Goal: Check status: Check status

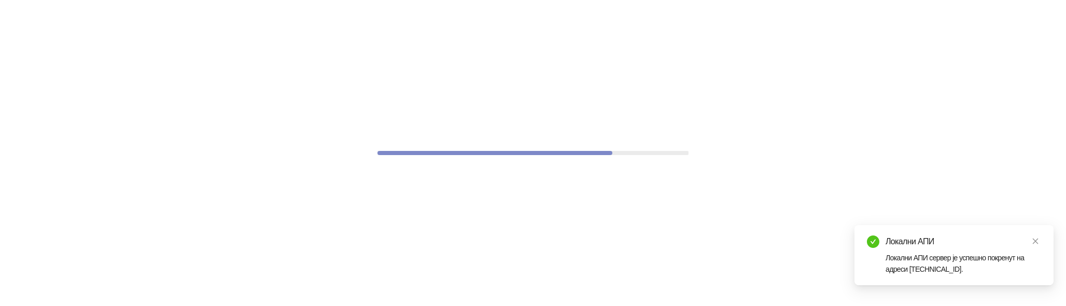
drag, startPoint x: 176, startPoint y: 7, endPoint x: 348, endPoint y: -112, distance: 209.4
click at [348, 0] on html "Локални АПИ Локални АПИ сервер је успешно покренут на адреси 127.0.0.1:9999." at bounding box center [533, 0] width 1066 height 0
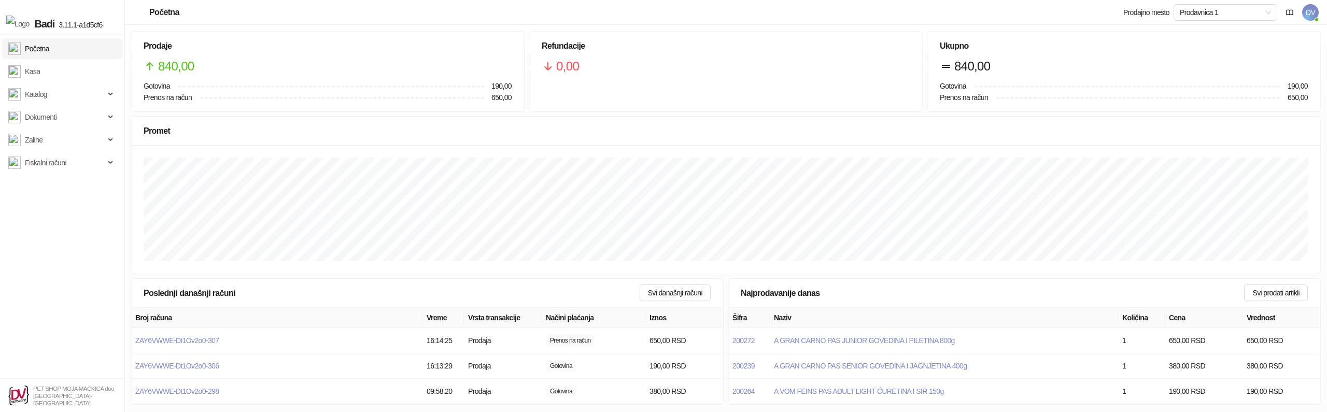
click at [1310, 18] on span "DV" at bounding box center [1310, 12] width 17 height 17
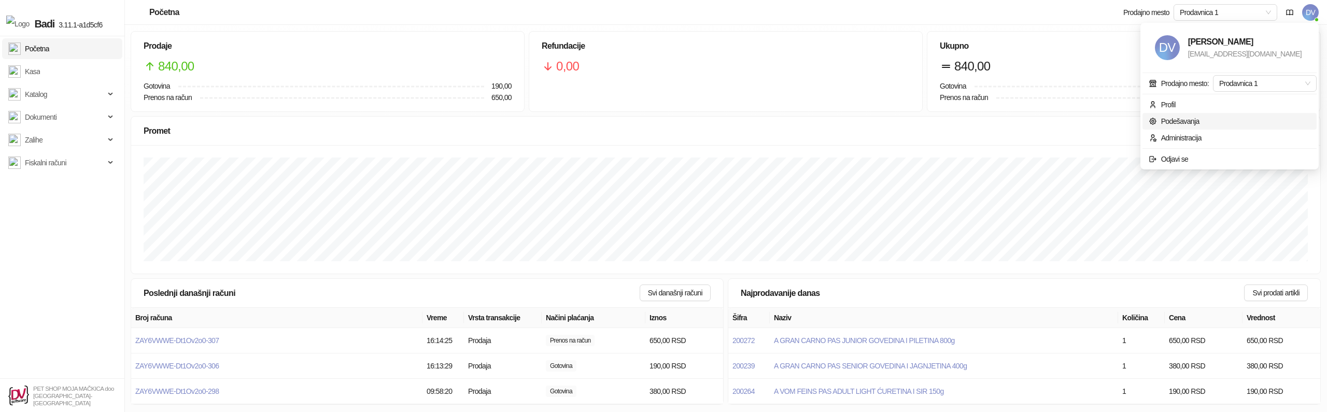
click at [1183, 125] on link "Podešavanja" at bounding box center [1174, 121] width 51 height 8
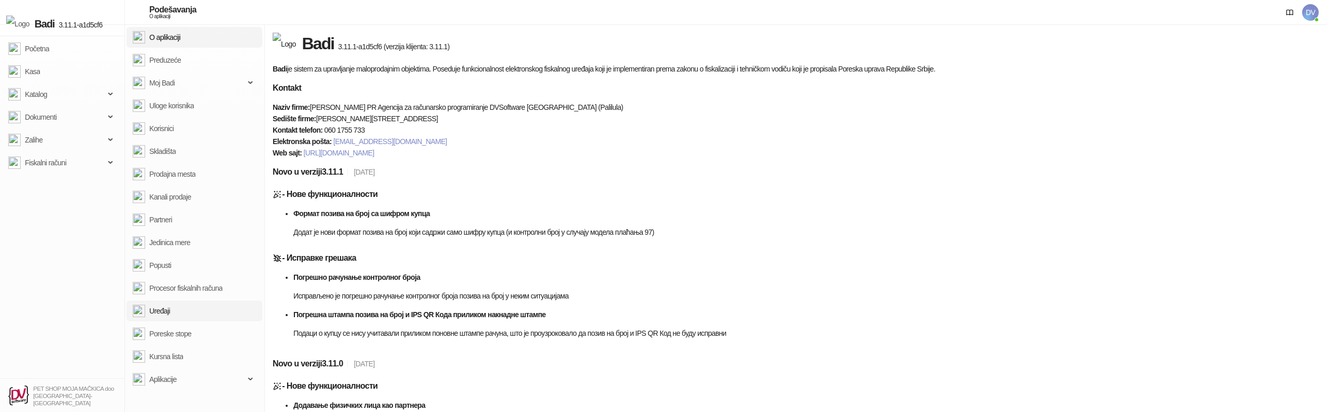
click at [170, 302] on link "Uređaji" at bounding box center [151, 311] width 37 height 21
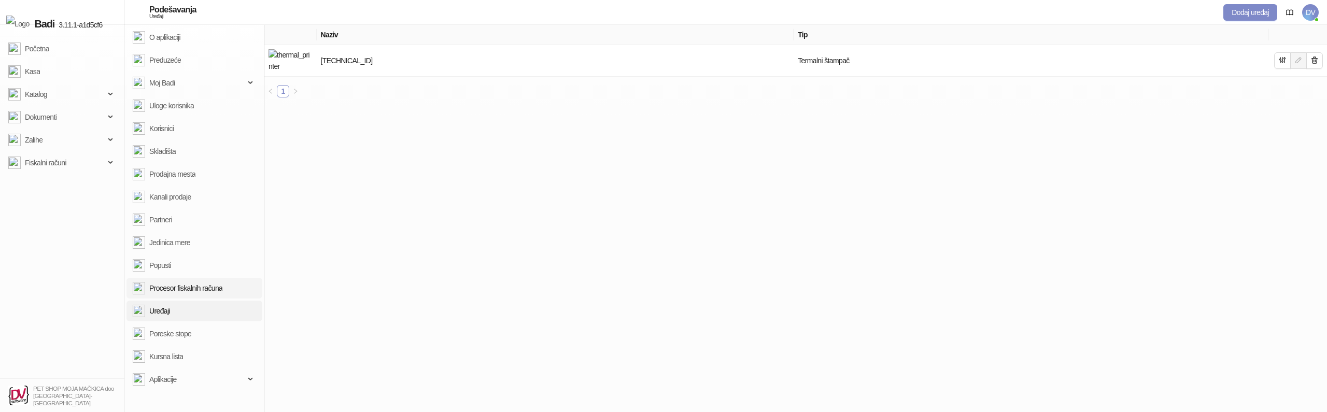
click at [200, 291] on link "Procesor fiskalnih računa" at bounding box center [178, 288] width 90 height 21
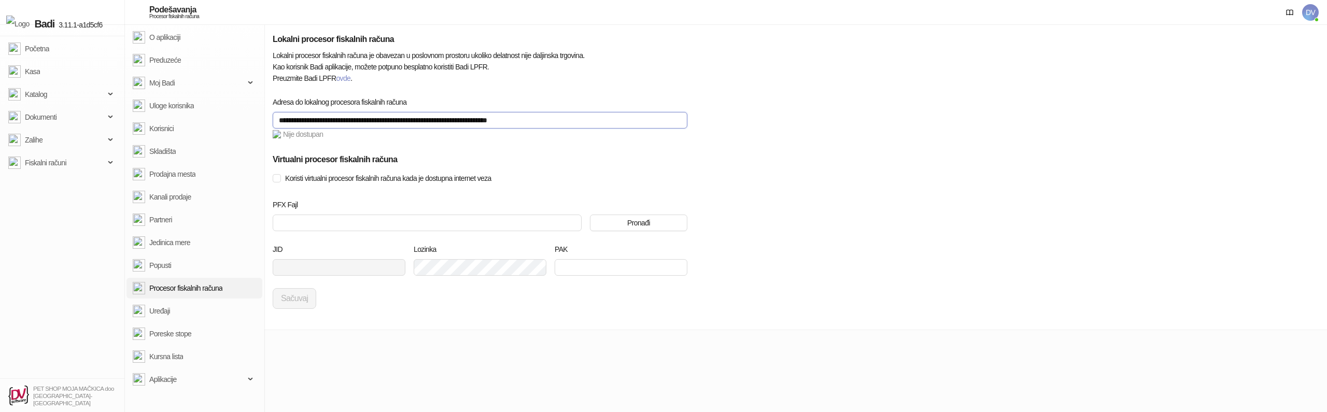
click at [488, 117] on input "**********" at bounding box center [480, 120] width 415 height 17
paste input "text"
type input "**********"
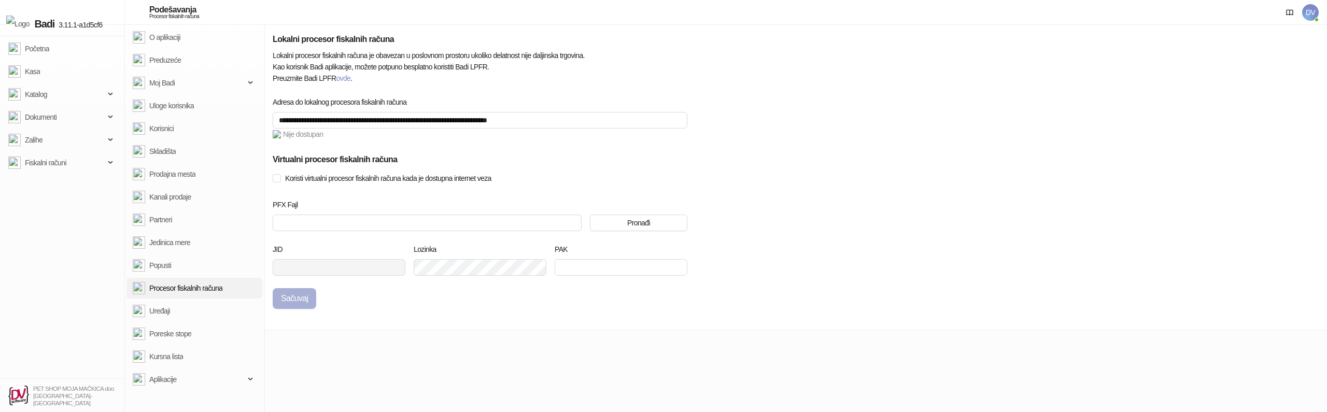
click at [307, 297] on button "Sačuvaj" at bounding box center [295, 298] width 44 height 21
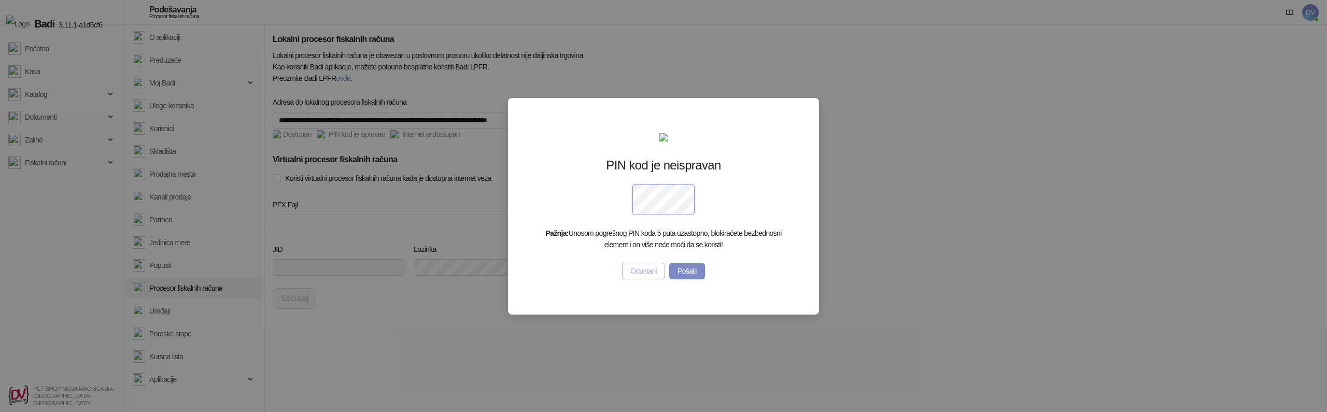
click at [634, 279] on button "Odustani" at bounding box center [643, 271] width 43 height 17
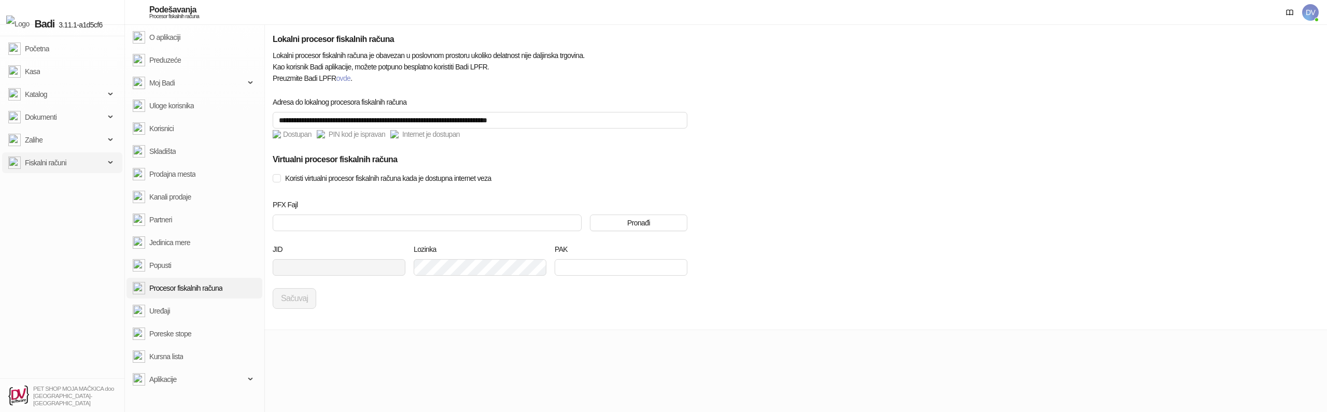
click at [40, 158] on span "Fiskalni računi" at bounding box center [45, 162] width 41 height 21
click at [51, 190] on link "Izdati računi" at bounding box center [37, 185] width 51 height 21
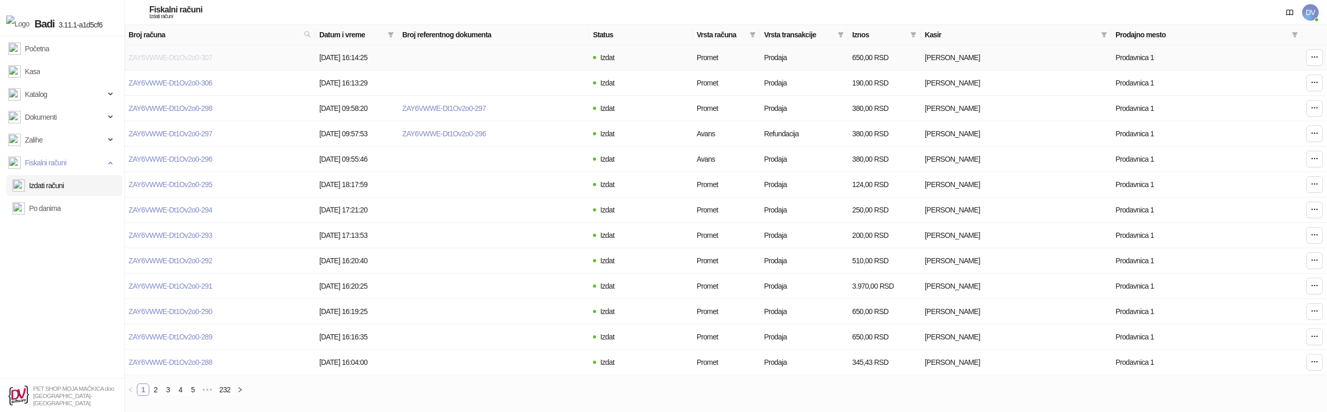
click at [176, 59] on link "ZAY6VWWE-Dt1Ov2o0-307" at bounding box center [170, 57] width 83 height 8
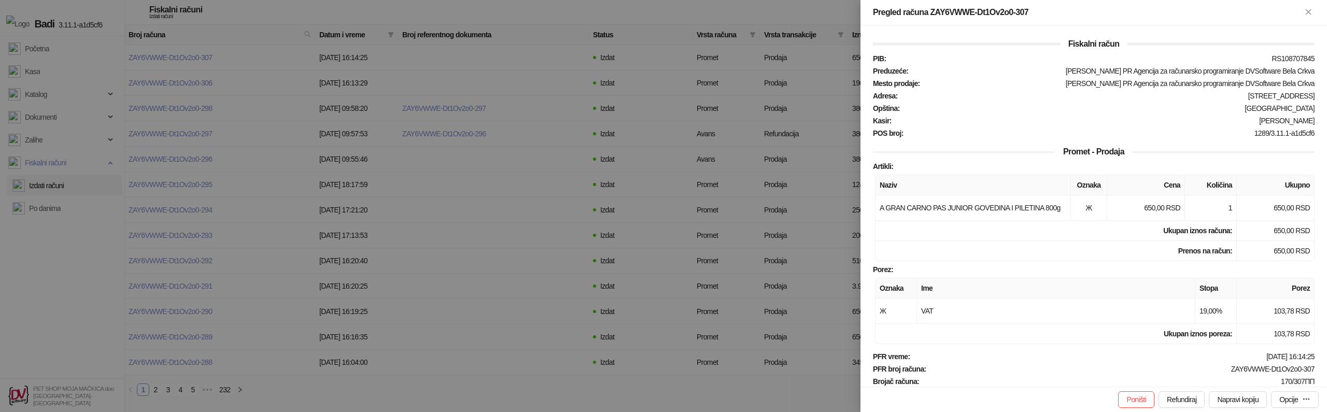
click at [536, 207] on div at bounding box center [663, 206] width 1327 height 412
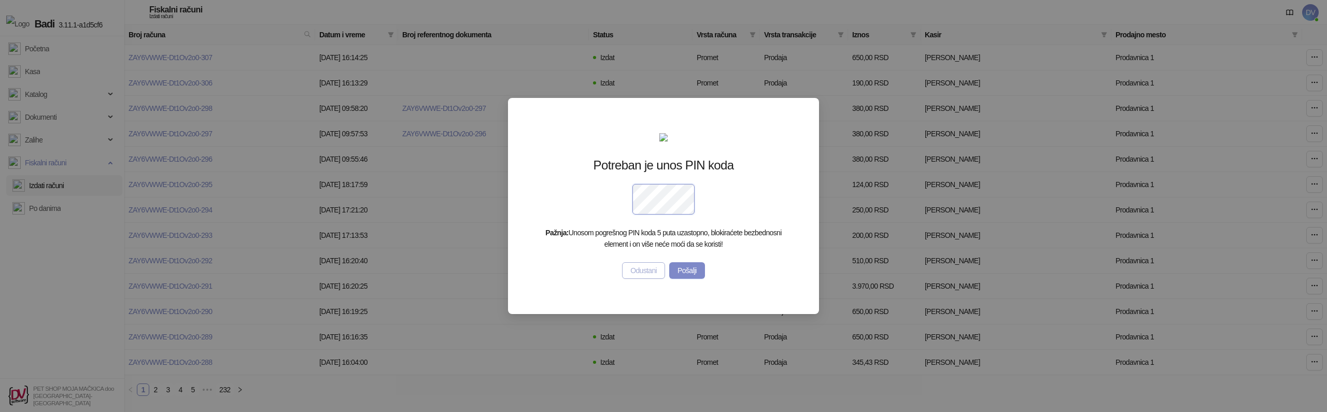
click at [647, 279] on button "Odustani" at bounding box center [643, 270] width 43 height 17
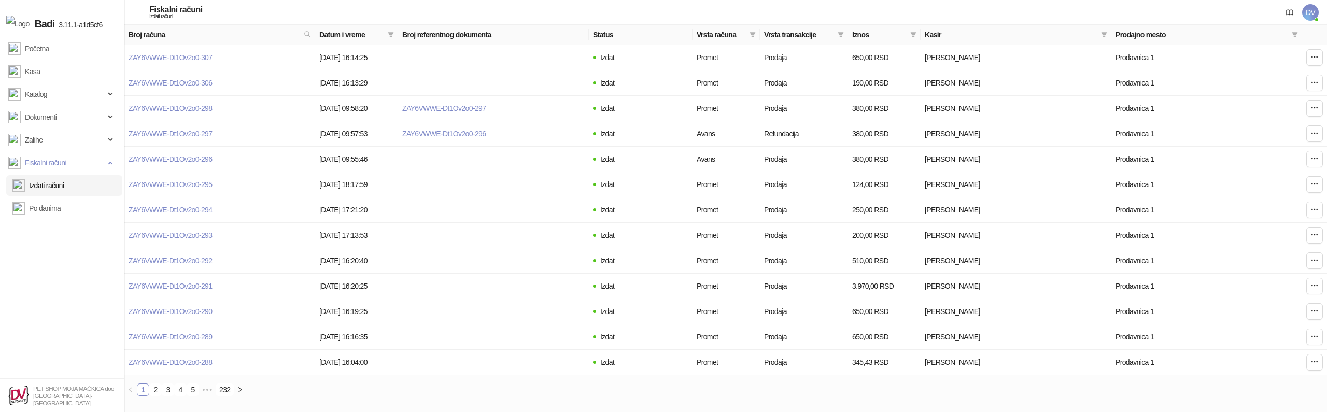
click at [1311, 18] on span "DV" at bounding box center [1310, 12] width 17 height 17
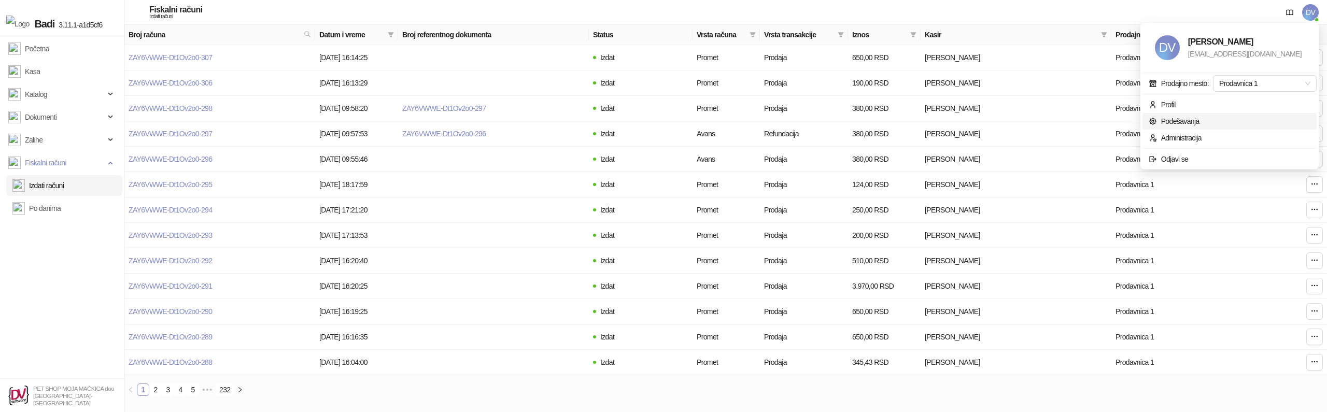
click at [1193, 123] on link "Podešavanja" at bounding box center [1174, 121] width 51 height 8
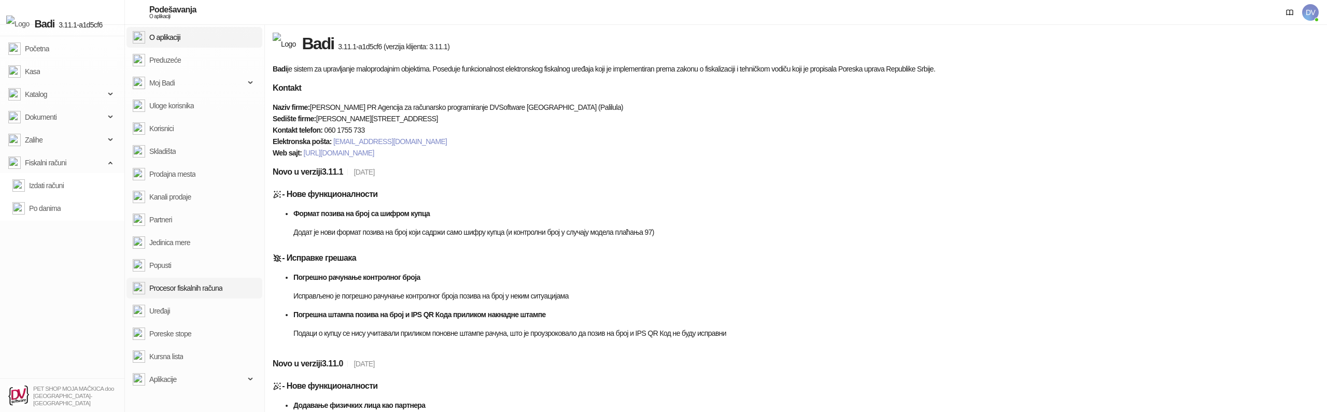
click at [158, 298] on link "Procesor fiskalnih računa" at bounding box center [178, 288] width 90 height 21
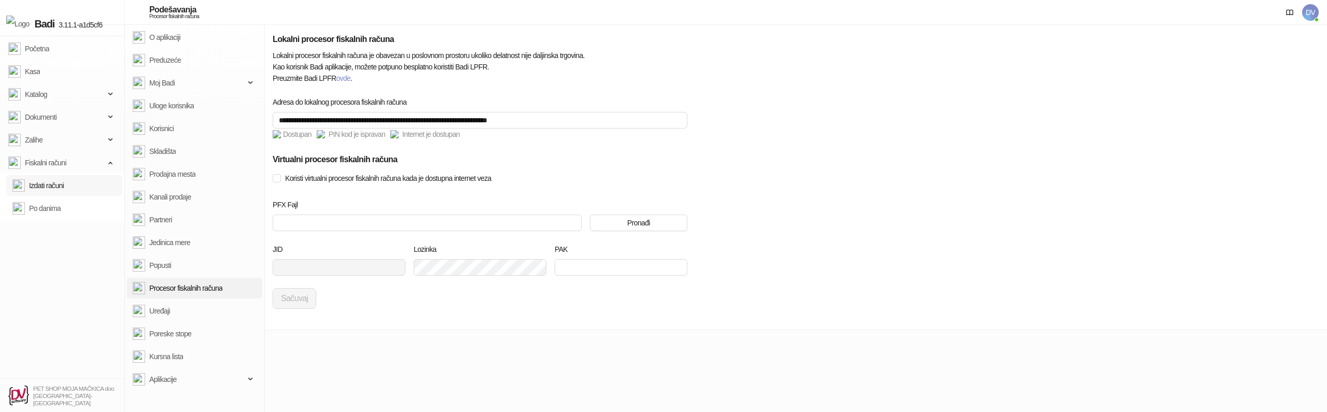
click at [59, 190] on link "Izdati računi" at bounding box center [37, 185] width 51 height 21
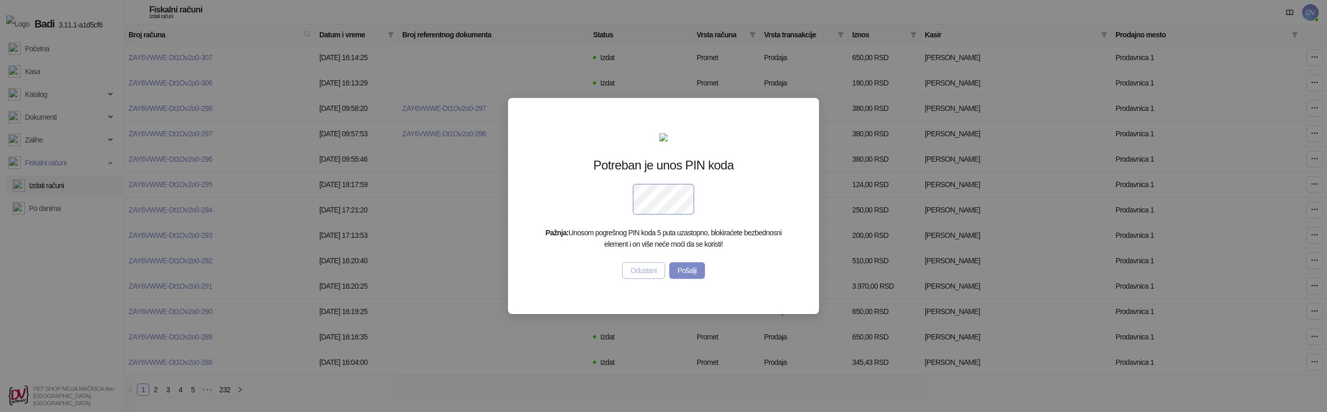
click at [639, 279] on button "Odustani" at bounding box center [643, 270] width 43 height 17
click at [636, 279] on button "Odustani" at bounding box center [643, 270] width 43 height 17
click at [643, 278] on button "Odustani" at bounding box center [643, 270] width 43 height 17
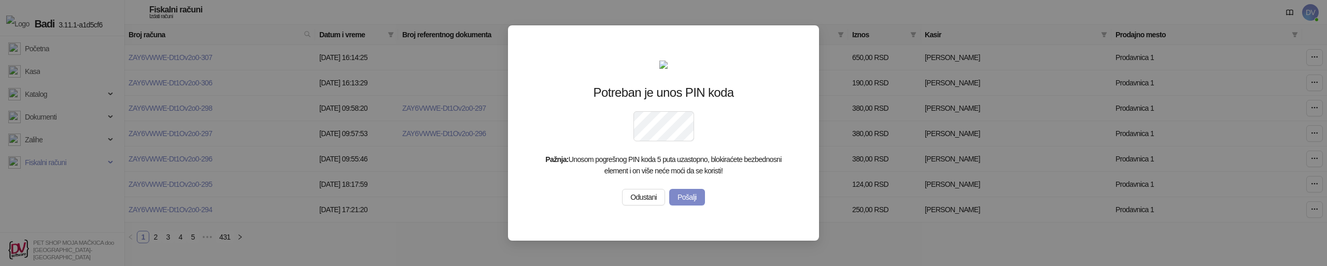
click at [218, 100] on div "Potreban je unos PIN koda Pažnja: Unosom pogrešnog PIN koda 5 puta uzastopno, b…" at bounding box center [663, 133] width 1327 height 266
click at [234, 101] on div "Potreban je unos PIN koda Pažnja: Unosom pogrešnog PIN koda 5 puta uzastopno, b…" at bounding box center [663, 133] width 1327 height 266
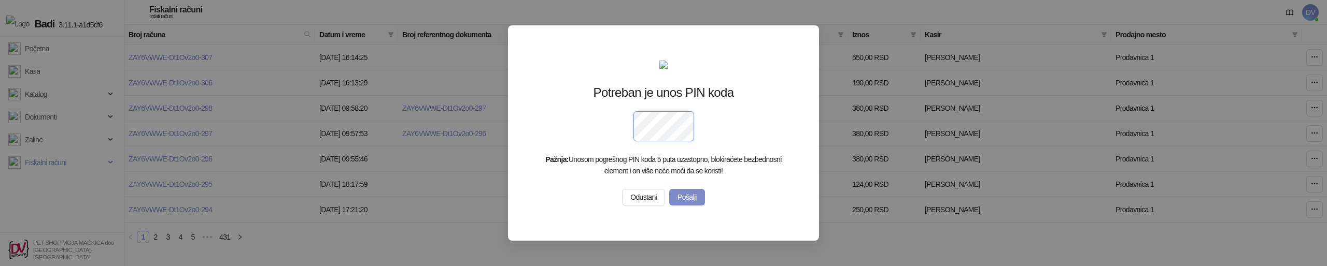
click at [234, 101] on div "Potreban je unos PIN koda Pažnja: Unosom pogrešnog PIN koda 5 puta uzastopno, b…" at bounding box center [663, 133] width 1327 height 266
click at [635, 206] on button "Odustani" at bounding box center [643, 197] width 43 height 17
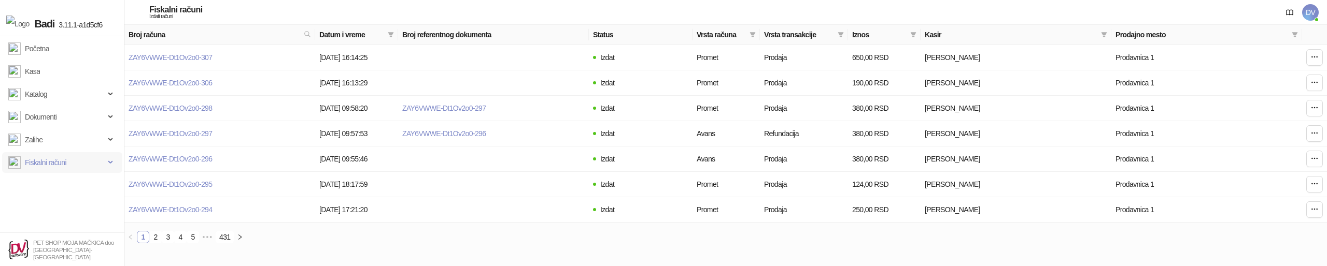
click at [47, 163] on span "Fiskalni računi" at bounding box center [45, 162] width 41 height 21
click at [43, 182] on link "Izdati računi" at bounding box center [37, 185] width 51 height 21
click at [47, 202] on link "Po danima" at bounding box center [36, 208] width 48 height 21
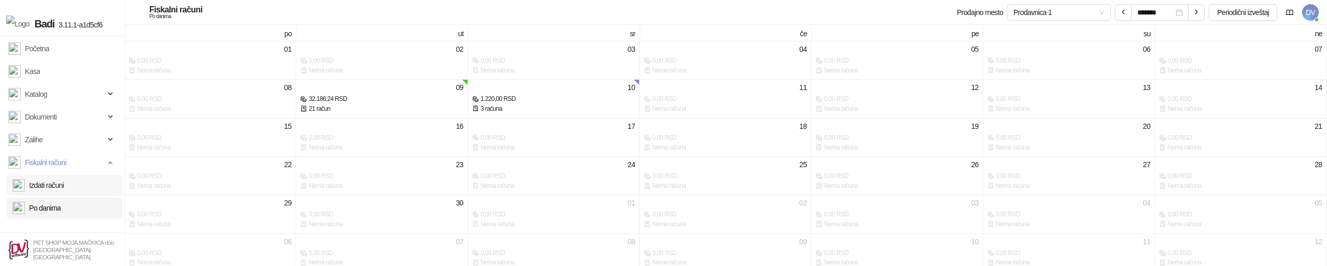
click at [55, 186] on link "Izdati računi" at bounding box center [37, 185] width 51 height 21
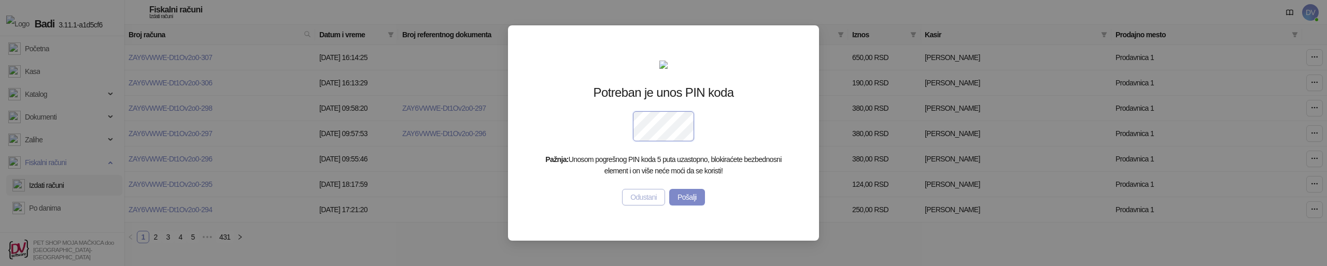
click at [630, 206] on button "Odustani" at bounding box center [643, 197] width 43 height 17
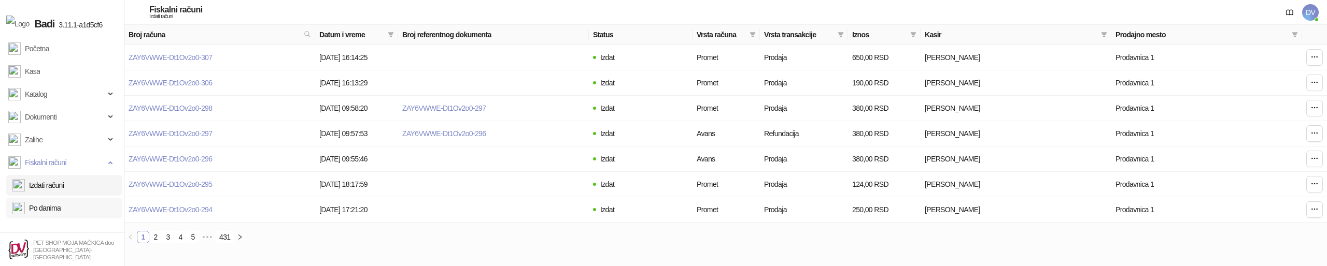
click at [56, 199] on link "Po danima" at bounding box center [36, 208] width 48 height 21
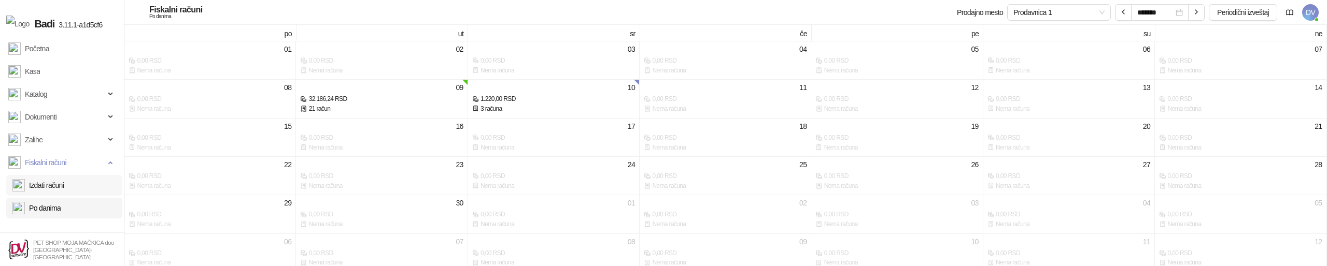
click at [60, 189] on link "Izdati računi" at bounding box center [37, 185] width 51 height 21
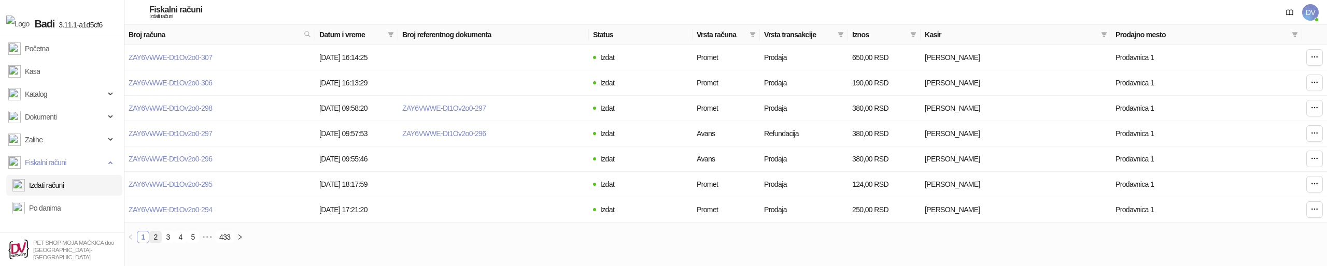
click at [158, 238] on link "2" at bounding box center [155, 237] width 11 height 11
click at [145, 240] on link "1" at bounding box center [142, 237] width 11 height 11
click at [46, 202] on link "Po danima" at bounding box center [36, 208] width 48 height 21
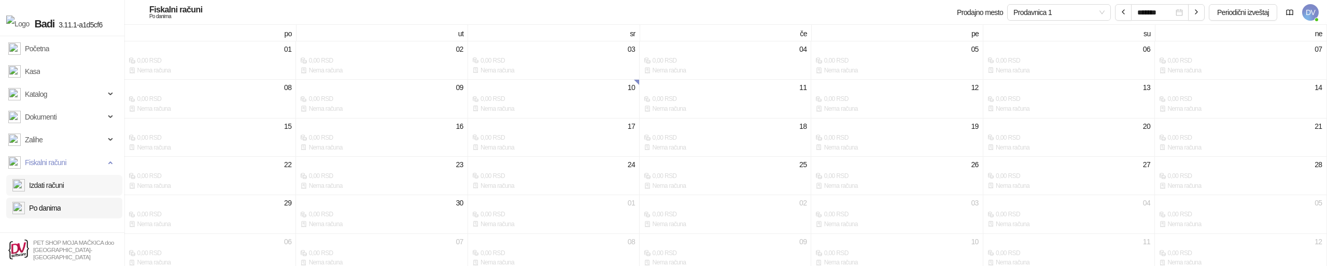
click at [57, 185] on link "Izdati računi" at bounding box center [37, 185] width 51 height 21
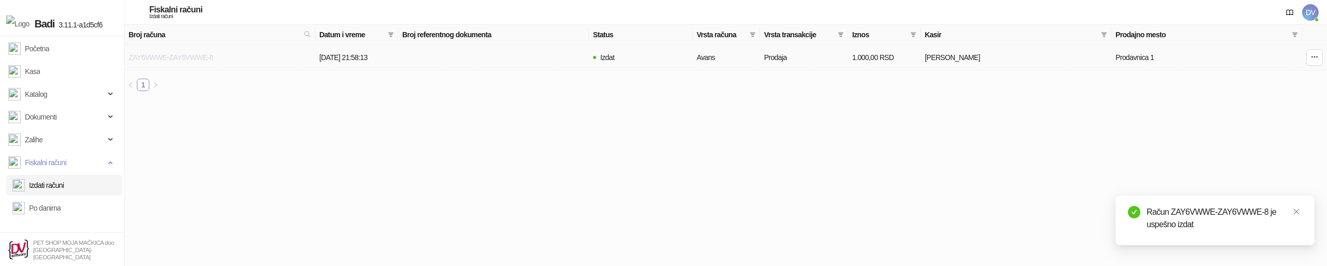
click at [196, 57] on link "ZAY6VWWE-ZAY6VWWE-8" at bounding box center [171, 57] width 85 height 8
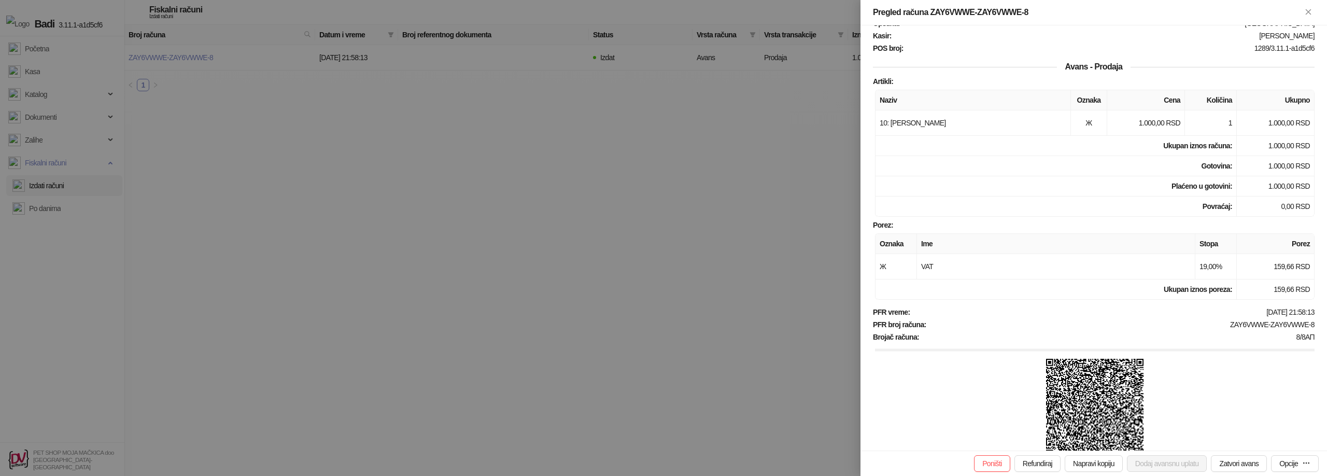
scroll to position [152, 0]
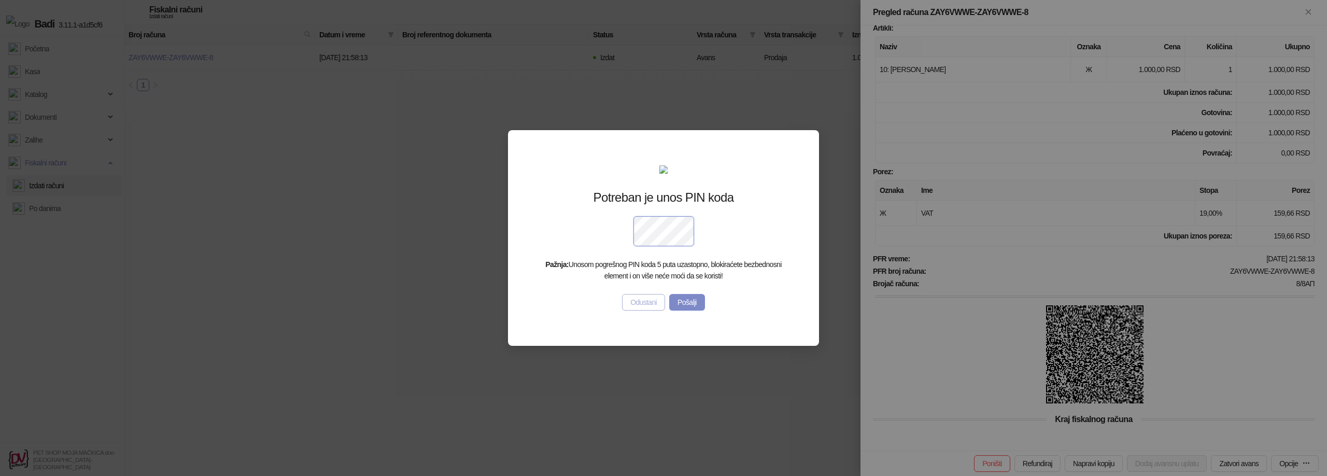
click at [627, 311] on button "Odustani" at bounding box center [643, 302] width 43 height 17
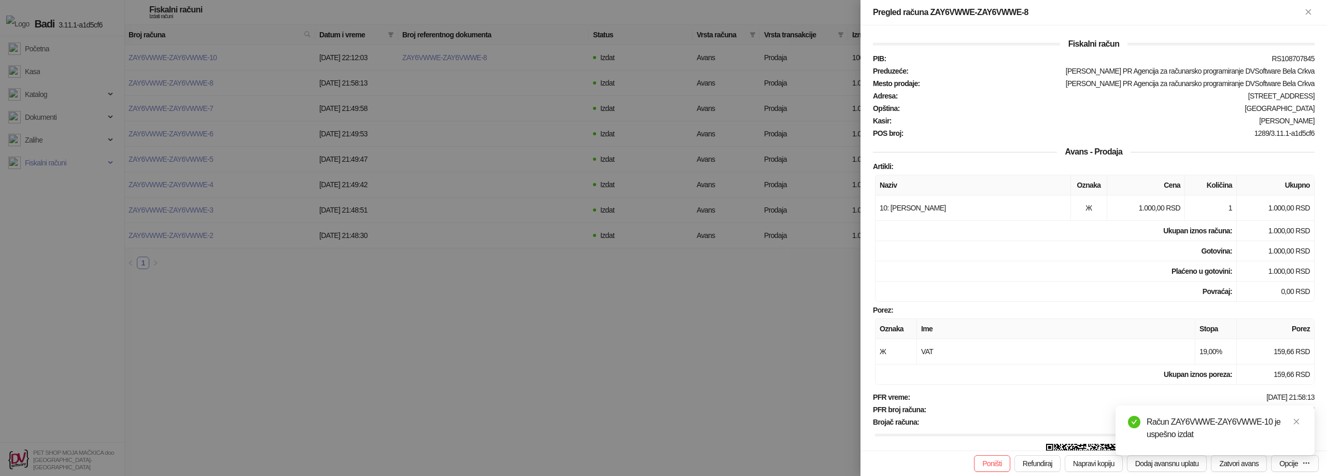
click at [220, 310] on div at bounding box center [663, 238] width 1327 height 476
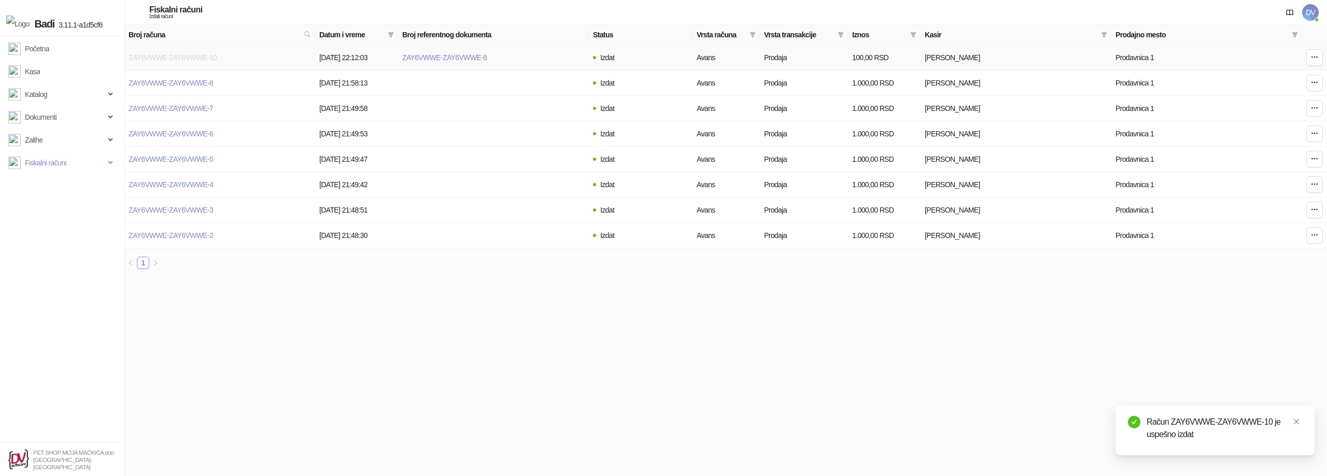
click at [205, 59] on link "ZAY6VWWE-ZAY6VWWE-10" at bounding box center [173, 57] width 88 height 8
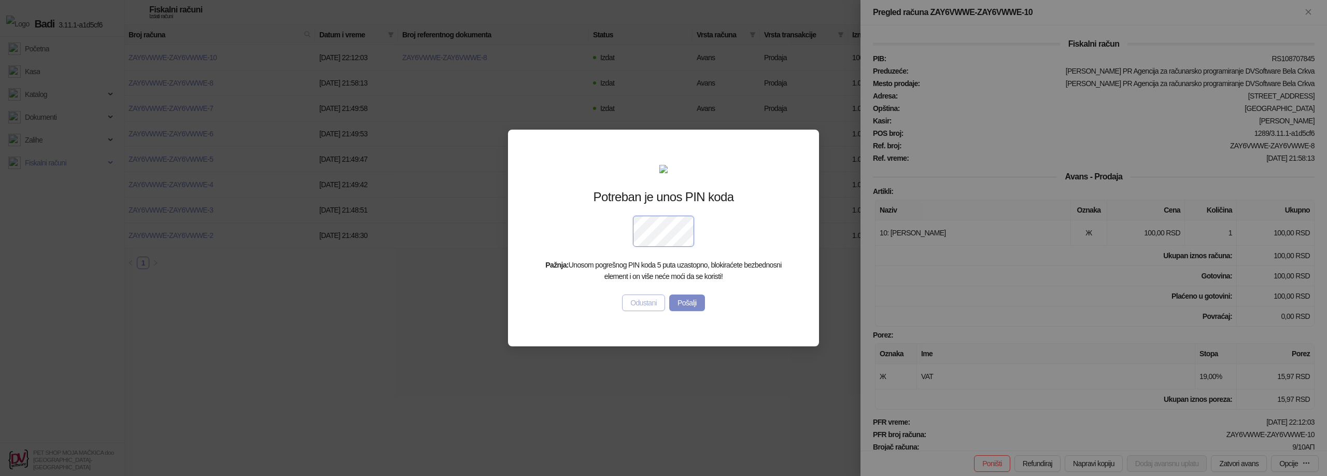
click at [641, 311] on button "Odustani" at bounding box center [643, 302] width 43 height 17
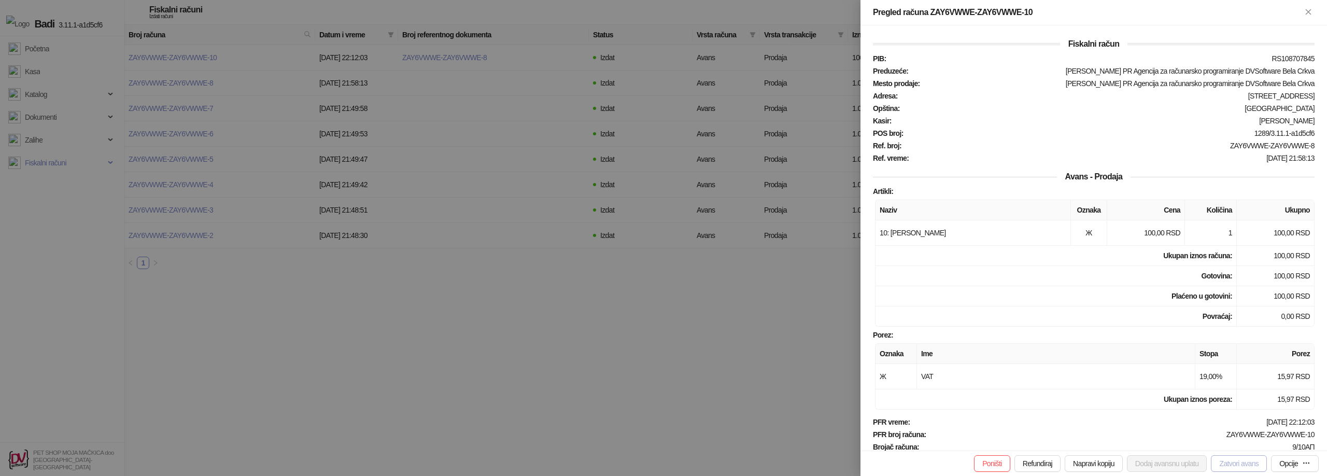
click at [1211, 460] on button "Zatvori avans" at bounding box center [1239, 463] width 56 height 17
type input "**********"
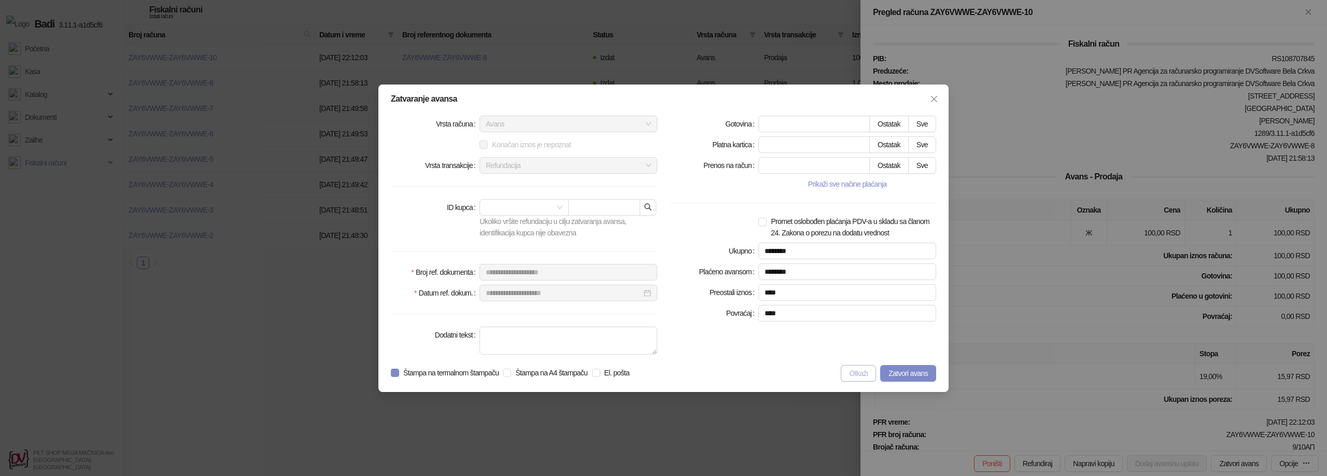
click at [853, 370] on button "Otkaži" at bounding box center [858, 373] width 35 height 17
